Goal: Information Seeking & Learning: Learn about a topic

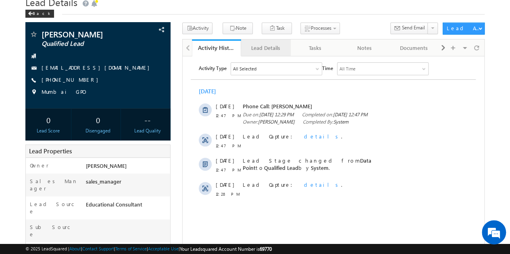
click at [271, 46] on div "Lead Details" at bounding box center [265, 48] width 36 height 10
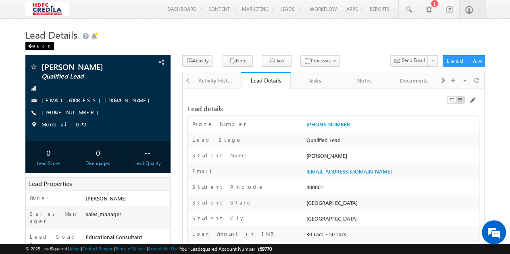
click at [39, 49] on div "Back" at bounding box center [39, 46] width 29 height 8
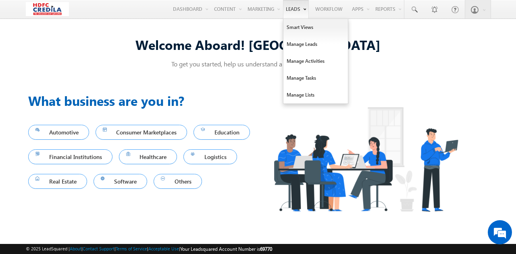
click at [295, 6] on link "Leads" at bounding box center [296, 9] width 26 height 19
click at [301, 42] on link "Manage Leads" at bounding box center [315, 44] width 64 height 17
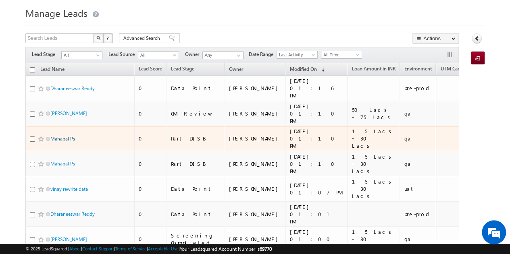
click at [61, 136] on link "Mahabal Ps" at bounding box center [62, 139] width 25 height 6
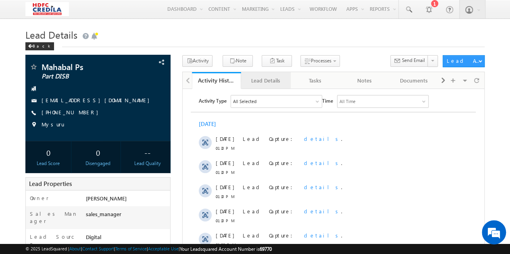
click at [266, 82] on div "Lead Details" at bounding box center [265, 81] width 36 height 10
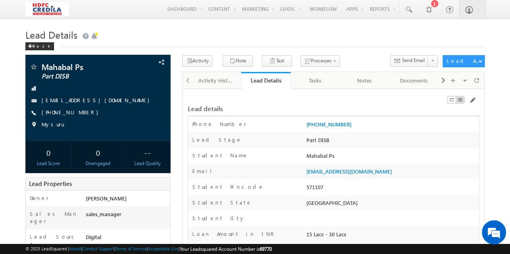
click at [342, 53] on div "Lead Details Back" at bounding box center [254, 40] width 459 height 29
click at [322, 80] on div "Tasks" at bounding box center [315, 81] width 36 height 10
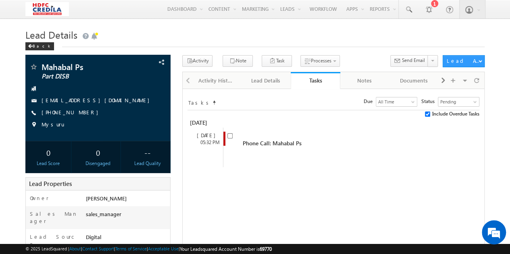
click at [291, 84] on link "Tasks" at bounding box center [316, 80] width 50 height 17
click at [270, 81] on div "Lead Details" at bounding box center [265, 81] width 36 height 10
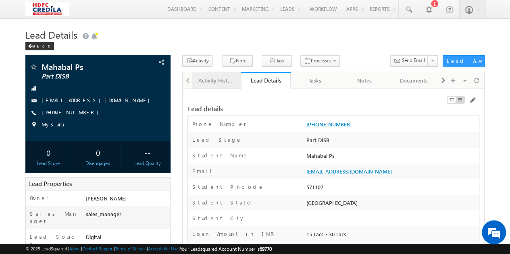
click at [226, 82] on div "Activity History" at bounding box center [216, 81] width 36 height 10
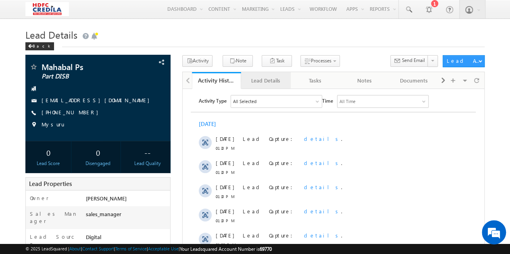
click at [281, 80] on div "Lead Details" at bounding box center [265, 81] width 36 height 10
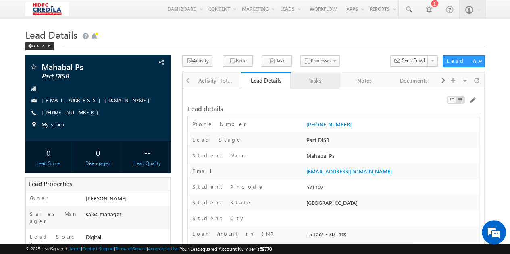
click at [326, 86] on link "Tasks" at bounding box center [316, 80] width 50 height 17
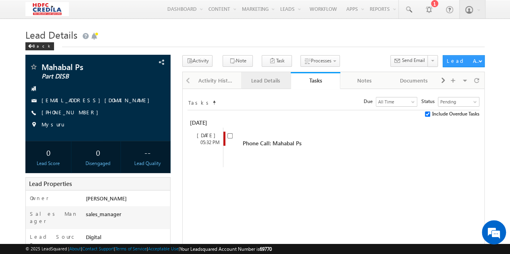
click at [272, 83] on div "Lead Details" at bounding box center [265, 81] width 36 height 10
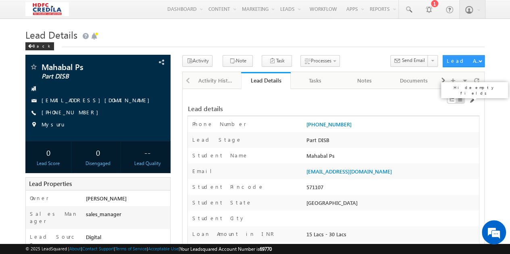
click at [461, 102] on span at bounding box center [460, 100] width 6 height 6
click at [456, 102] on div at bounding box center [459, 100] width 8 height 6
click at [453, 100] on div at bounding box center [451, 100] width 8 height 6
click at [457, 100] on span at bounding box center [460, 100] width 6 height 6
click at [449, 100] on span at bounding box center [452, 100] width 6 height 6
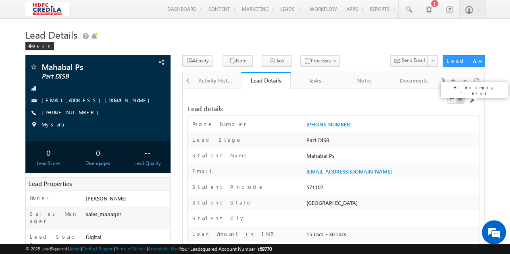
click at [457, 101] on span at bounding box center [460, 100] width 6 height 6
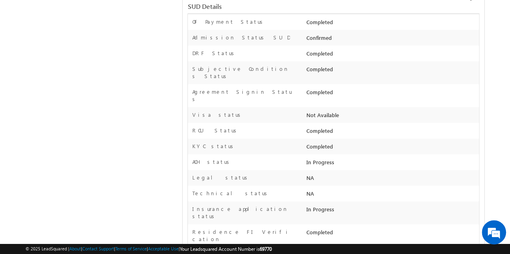
scroll to position [524, 0]
